Goal: Task Accomplishment & Management: Manage account settings

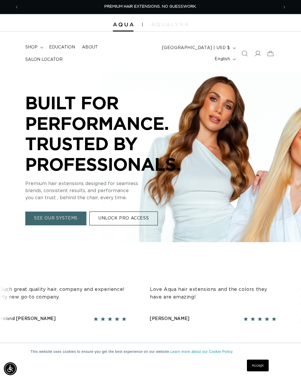
click at [258, 51] on icon at bounding box center [258, 54] width 6 height 6
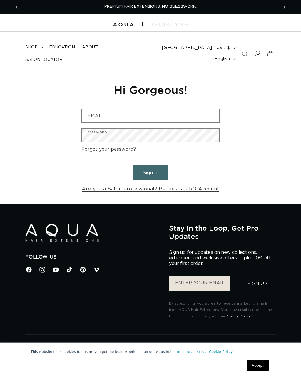
click at [177, 111] on input "Email" at bounding box center [151, 115] width 138 height 13
click at [169, 115] on input "Email" at bounding box center [151, 115] width 138 height 13
click at [162, 111] on input "Email" at bounding box center [151, 115] width 138 height 13
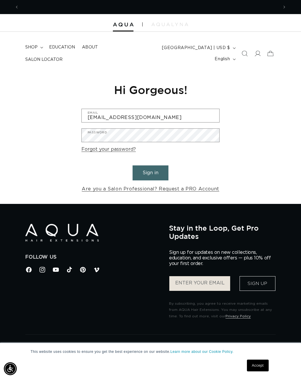
scroll to position [0, 519]
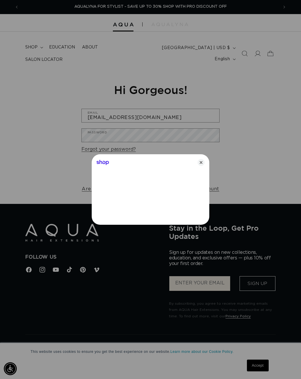
type input "[EMAIL_ADDRESS][DOMAIN_NAME]"
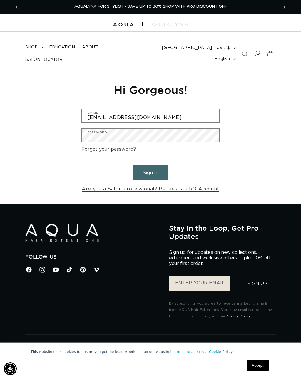
click at [121, 146] on link "Forgot your password?" at bounding box center [108, 149] width 54 height 9
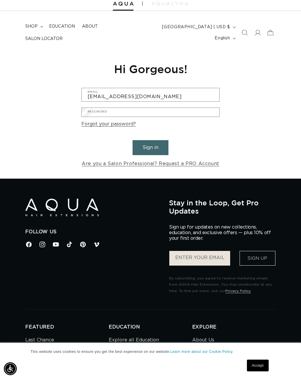
click at [0, 0] on input "Email" at bounding box center [0, 0] width 0 height 0
type input "salongracebeachside@g,m"
